Goal: Task Accomplishment & Management: Use online tool/utility

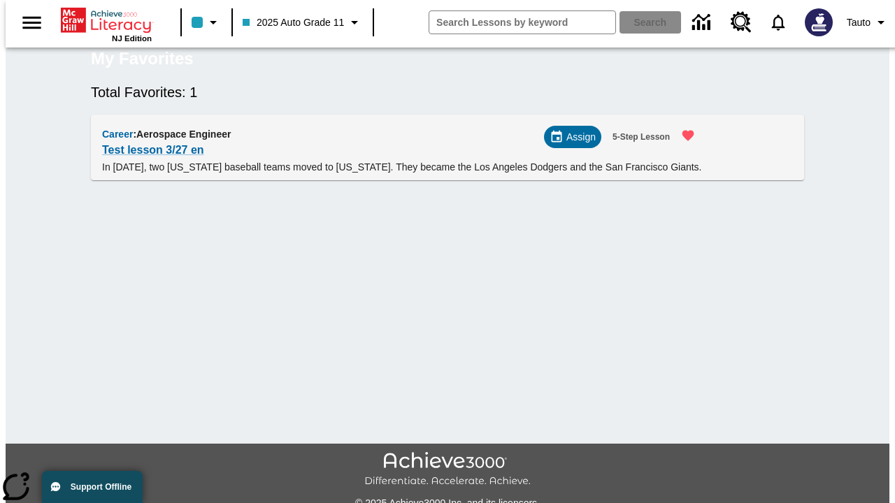
click at [578, 145] on span "Assign" at bounding box center [580, 137] width 29 height 15
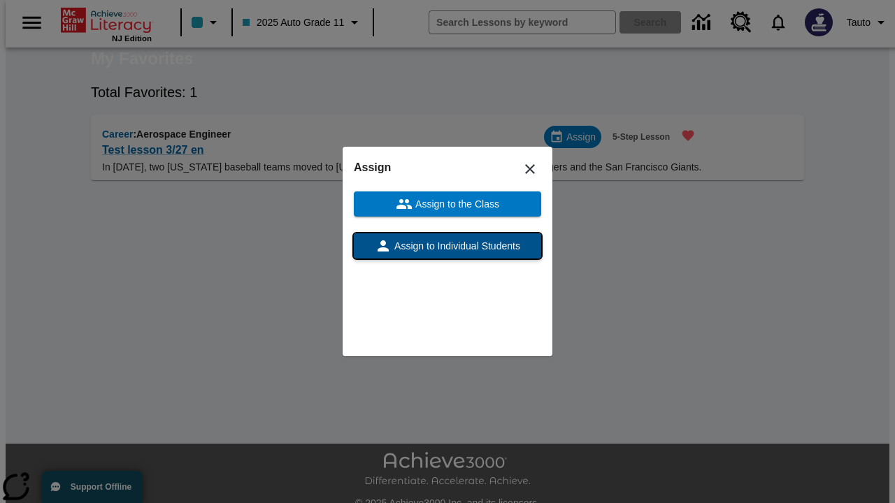
click at [447, 246] on span "Assign to Individual Students" at bounding box center [455, 246] width 129 height 15
